Goal: Task Accomplishment & Management: Complete application form

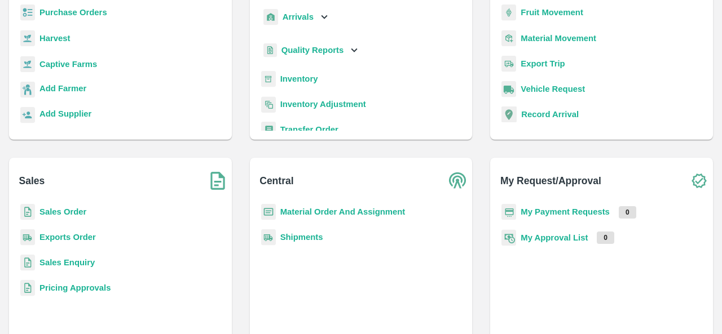
scroll to position [112, 0]
click at [70, 260] on b "Sales Enquiry" at bounding box center [66, 262] width 55 height 9
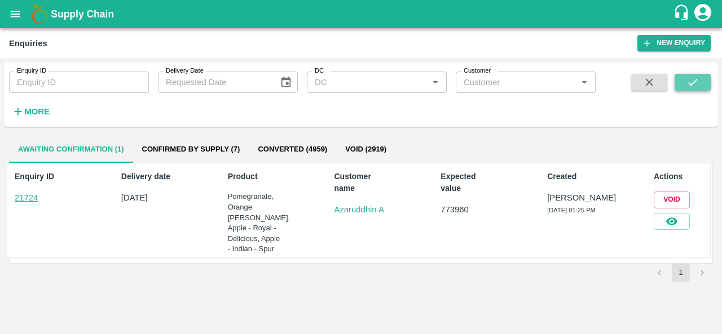
click at [687, 76] on icon "submit" at bounding box center [692, 82] width 12 height 12
click at [670, 222] on icon "button" at bounding box center [671, 221] width 12 height 12
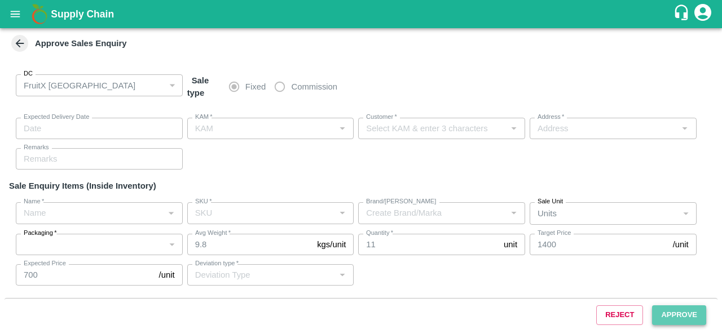
click at [685, 315] on button "Approve" at bounding box center [679, 316] width 54 height 20
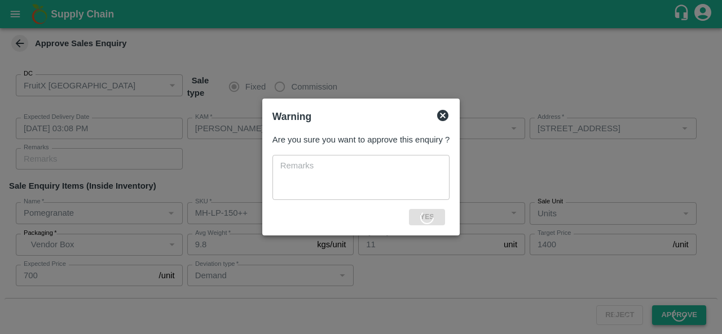
type input "[DATE] 03:08 PM"
type input "[PERSON_NAME]"
type input "Azaruddhin A"
type input "[STREET_ADDRESS]"
type input "Pomegranate"
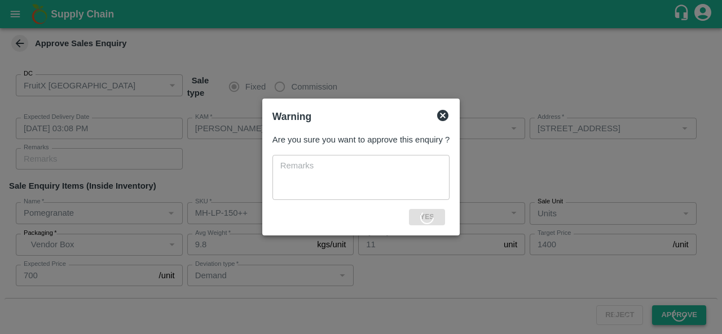
type input "MH-LP-150++"
type input "LP NO MARK"
type input "Demand"
type input "Orange [PERSON_NAME]"
type input "72CT"
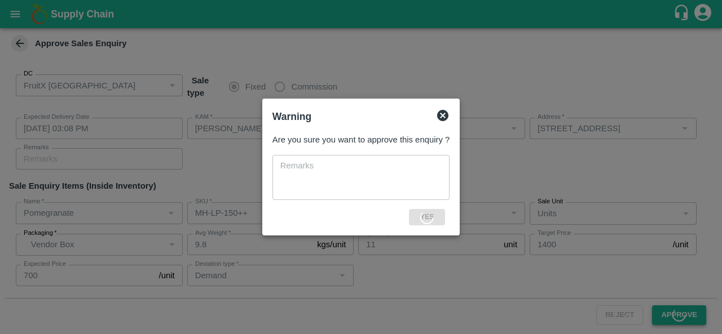
type input "LP SA1"
type input "Pomegranate"
type input "AP-PRM-180++"
type input "LP MBK"
type input "Pomegranate"
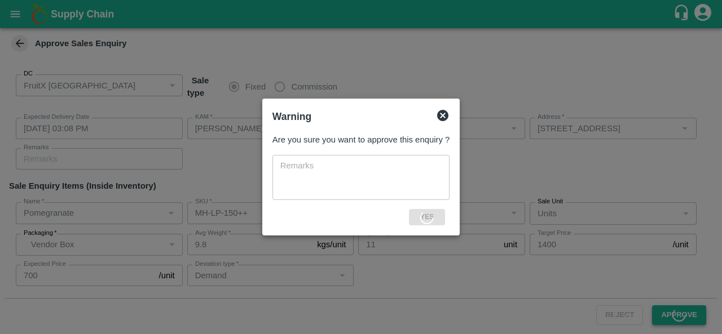
type input "MH-RYL-100-150"
type input "SR"
type input "Demand"
type input "Pomegranate"
type input "MH-RYL-150-180"
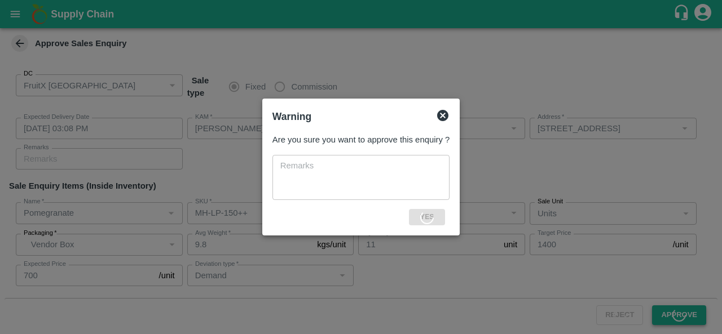
type input "SR"
type input "Demand"
type input "Pomegranate"
type input "MH-RYL-180-220"
type input "SR"
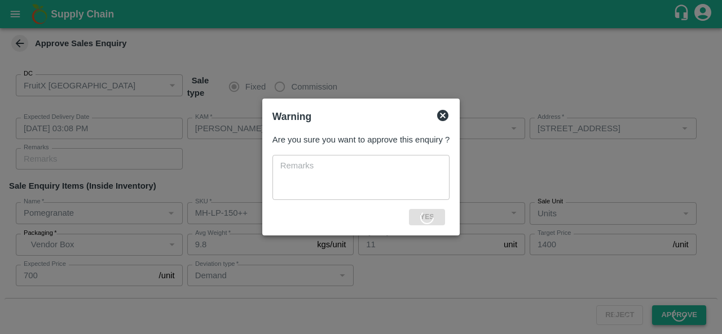
type input "Demand"
type input "Pomegranate"
type input "MH-RYL-220-250"
type input "SR"
type input "Demand"
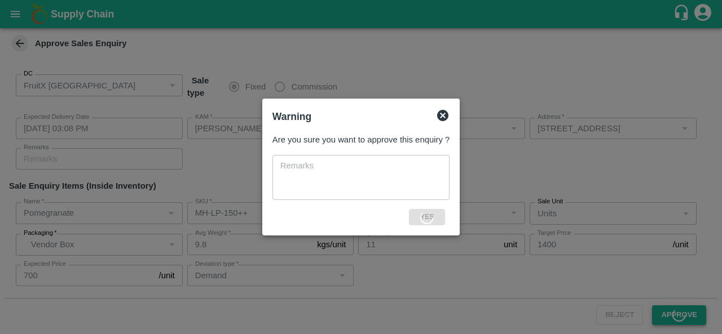
type input "Pomegranate"
type input "MH-RYL-250-300"
type input "SR"
type input "Demand"
type input "Apple - Royal - Delicious"
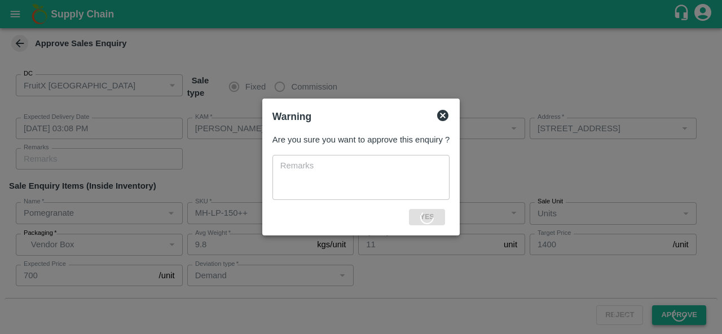
type input "A-EES (210/240)"
type input "Demand"
type input "Apple - Indian - Spur"
type input "A-L (100)"
type input "Demand"
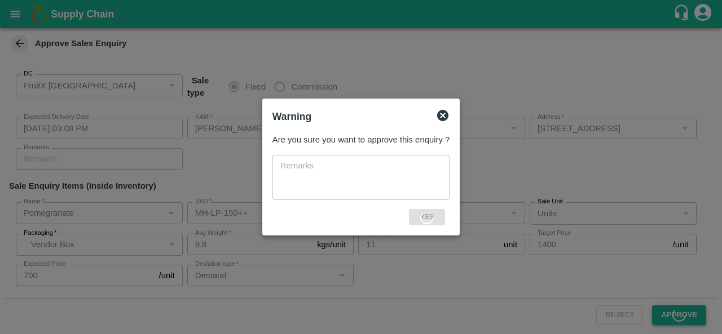
type input "Apple - Indian - Spur"
type input "A-S (150)"
type input "Apple - Indian - Spur"
type input "A-EES (210/240)"
type input "Pomegranate"
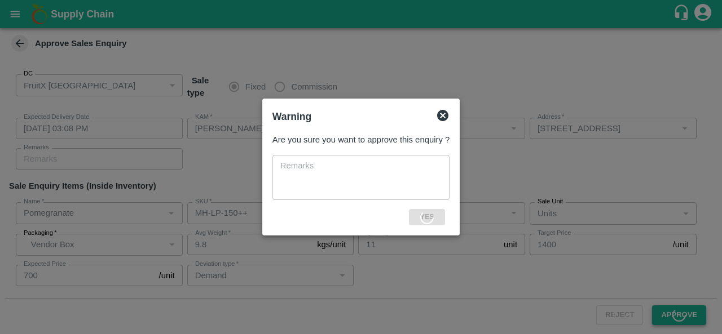
type input "KA-PRM-180-220"
type input "GL"
type input "Demand"
type input "Apple - Royal - Delicious"
type input "SHIM-M-ROYL"
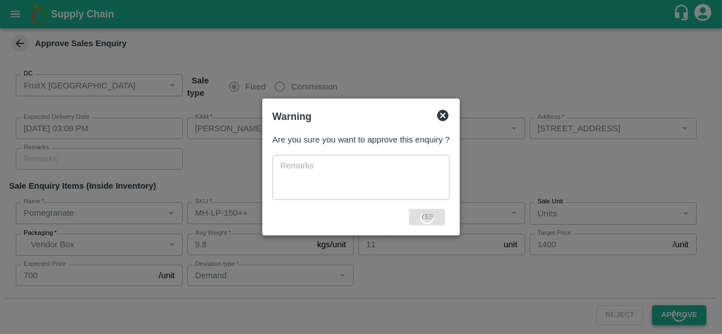
type input "LP4 VKO"
type input "Demand"
type input "Apple - Royal - Delicious"
type input "SHIM-ES-ROYL"
type input "LP4 VKO"
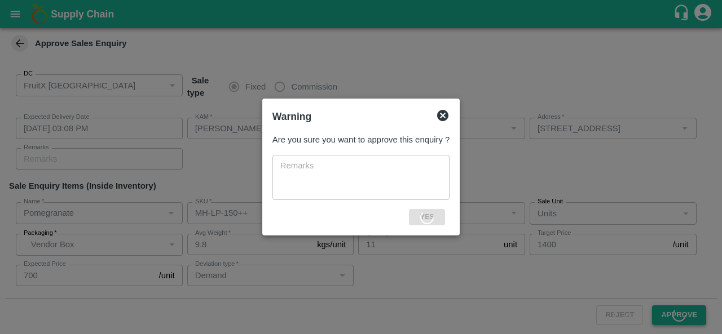
type input "Demand"
type input "Orange [PERSON_NAME]"
type input "72CT"
type input "LP FTI"
type input "Demand"
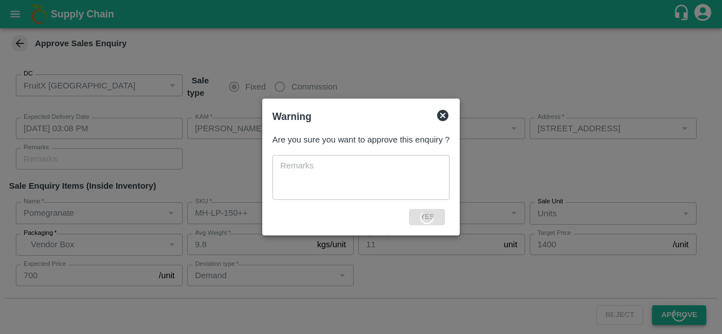
type input "Pomegranate"
type input "KA-LP-220++"
type input "LP AMS"
type input "Demand"
type input "Pomegranate"
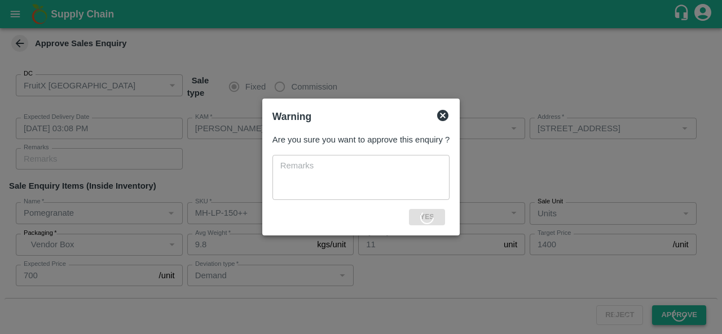
type input "KA-LP-250++"
type input "LP AMS"
type input "Demand"
type input "Pomegranate"
type input "KA-LP-300++"
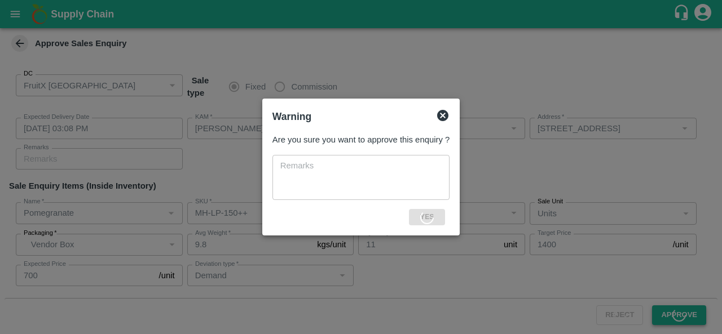
type input "LP AMS"
type input "Demand"
type input "Pomegranate"
type input "KA-LP-300++"
type input "LP AMS"
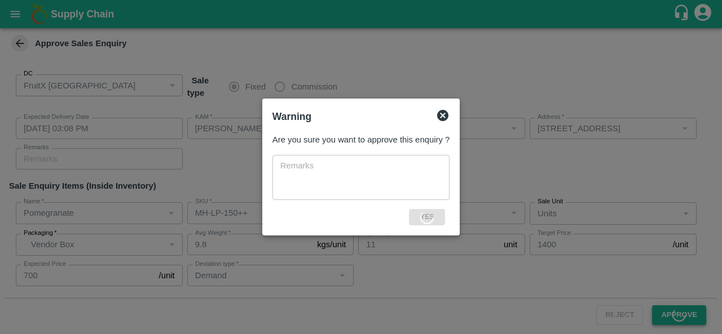
type input "Demand"
type input "Pomegranate"
type input "KA-LP-350++"
type input "LP AMS"
type input "Demand"
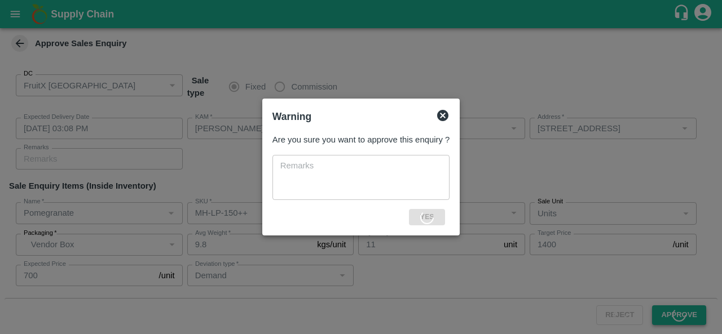
type input "Pomegranate"
type input "KA-LP-150++"
type input "LP AMS"
type input "Demand"
type input "Pomegranate"
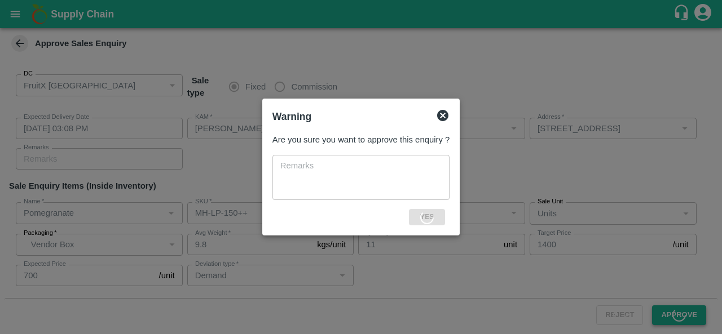
type input "KA-LP-180++"
type input "LP AMS"
type input "Demand"
type input "Pomegranate"
type input "KA-LP-220++"
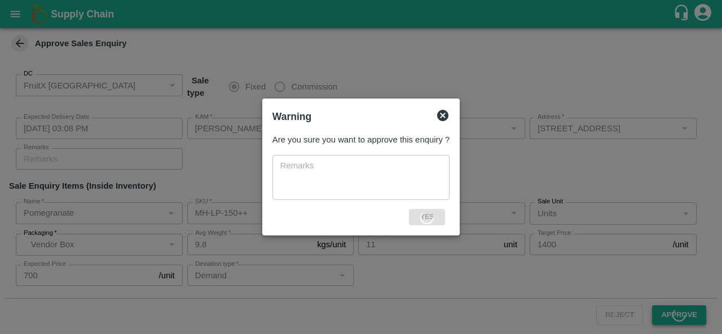
type input "LP AMS"
type input "Demand"
type input "Pomegranate"
type input "KA-LP-250++"
type input "LP AMS"
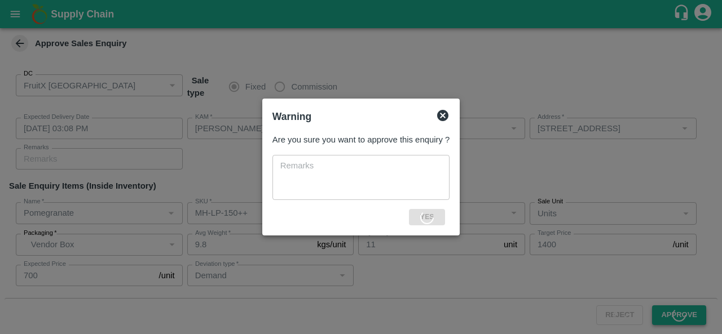
type input "Demand"
type input "Pomegranate"
type input "KA-LP-300++"
type input "LP AMS"
type input "Demand"
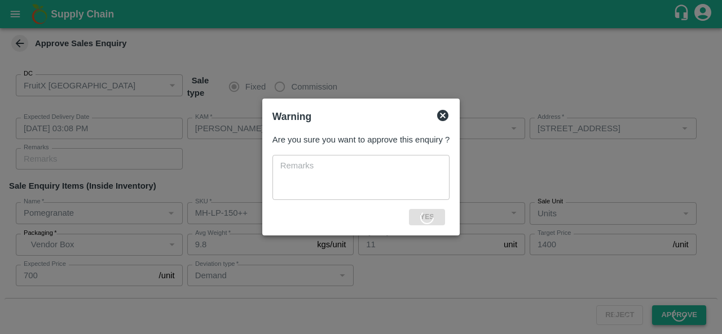
type input "Pomegranate"
type input "KA-LP-350++"
type input "LP AMS"
type input "Demand"
type input "Pomegranate"
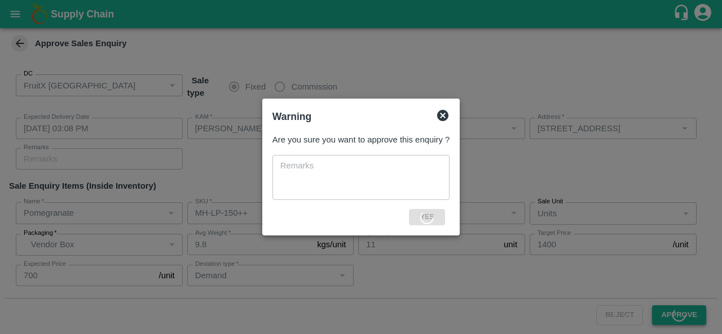
type input "KA-RYL-400++"
type input "LP AMS"
type input "Demand"
type input "Pomegranate"
type input "KA-LP-180++"
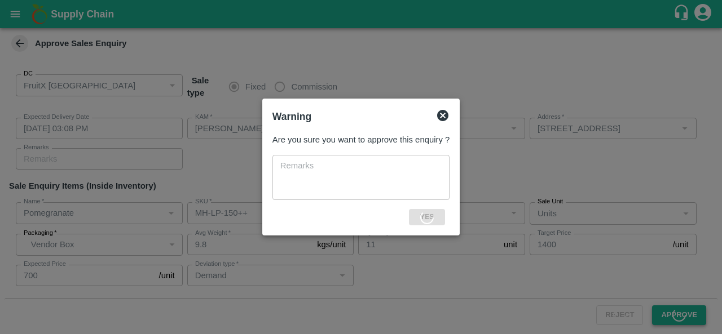
type input "LP AMS"
type input "Demand"
type input "Pomegranate"
type input "KA-LP-300++"
type input "LP AMS"
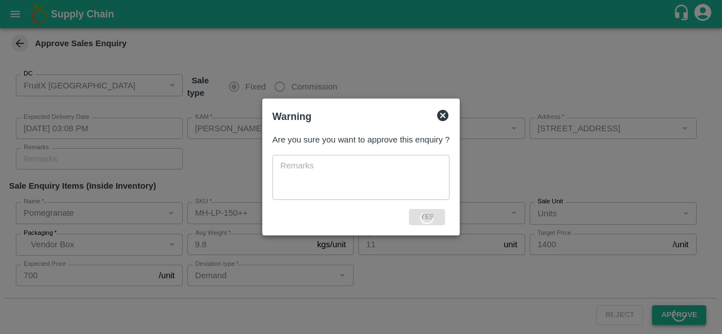
type input "Demand"
type input "Pomegranate"
type input "KA-LP-350++"
type input "LP AMS"
type input "Demand"
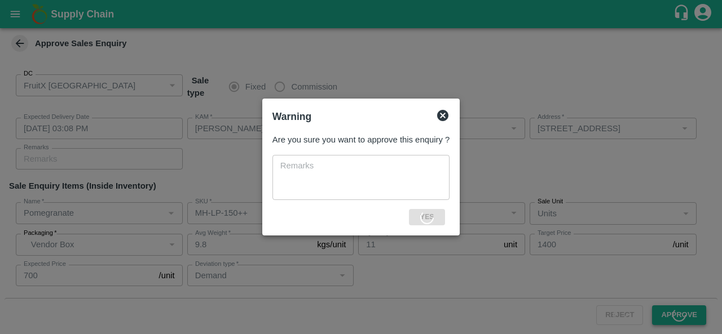
type input "Pomegranate"
type input "KA-LP-180++"
type input "LP AMS"
type input "Demand"
